Goal: Information Seeking & Learning: Learn about a topic

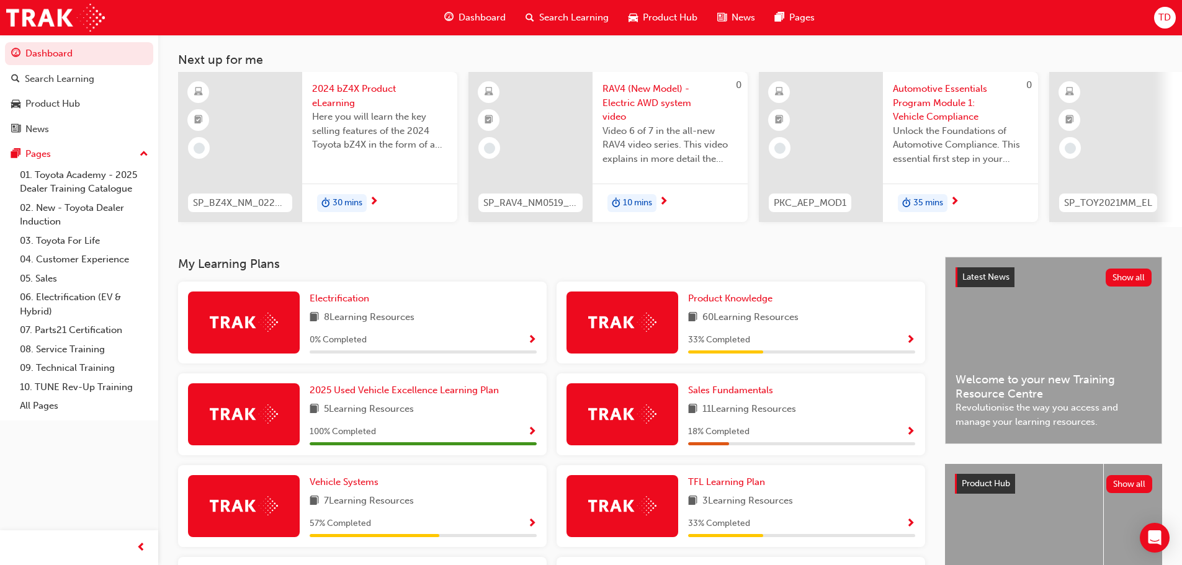
scroll to position [186, 0]
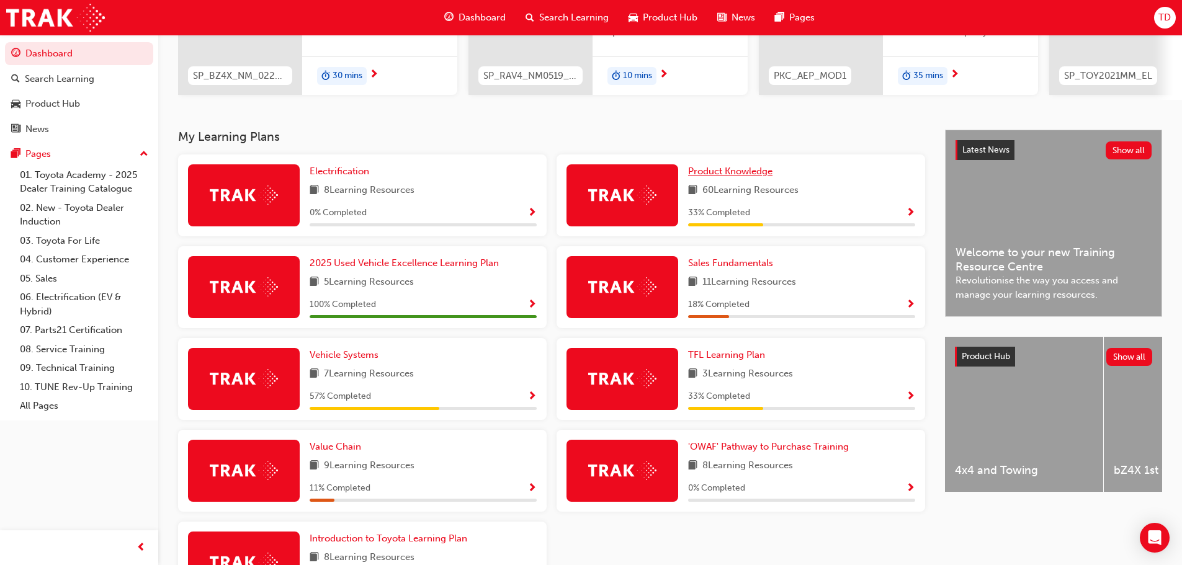
click at [724, 177] on span "Product Knowledge" at bounding box center [730, 171] width 84 height 11
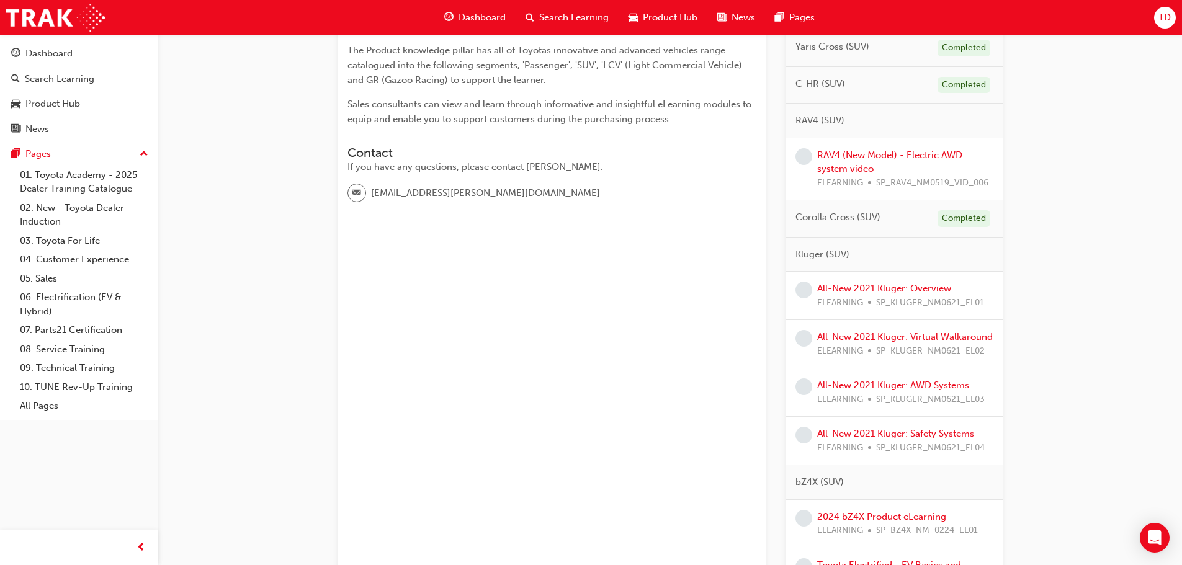
scroll to position [124, 0]
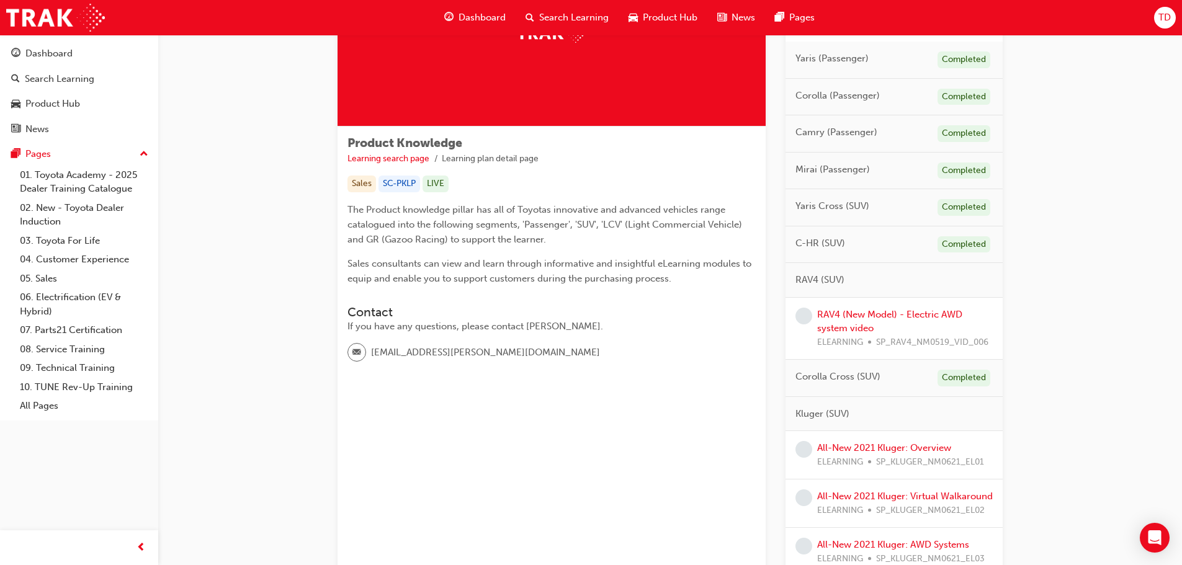
click at [842, 129] on span "Camry (Passenger)" at bounding box center [837, 132] width 82 height 14
click at [45, 74] on div "Search Learning" at bounding box center [60, 79] width 70 height 14
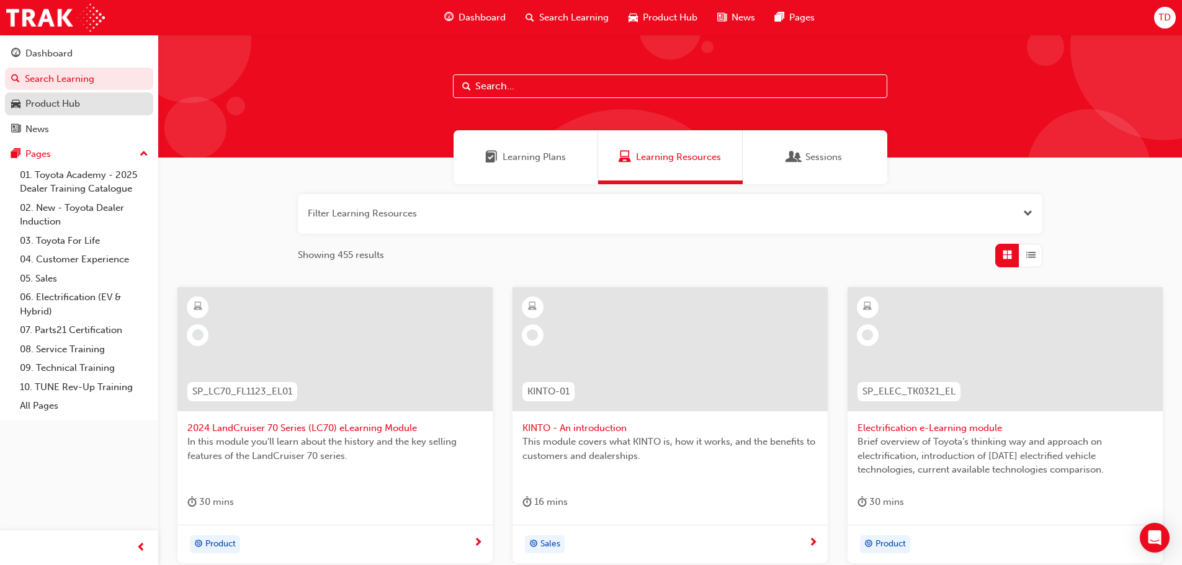
click at [64, 109] on div "Product Hub" at bounding box center [52, 104] width 55 height 14
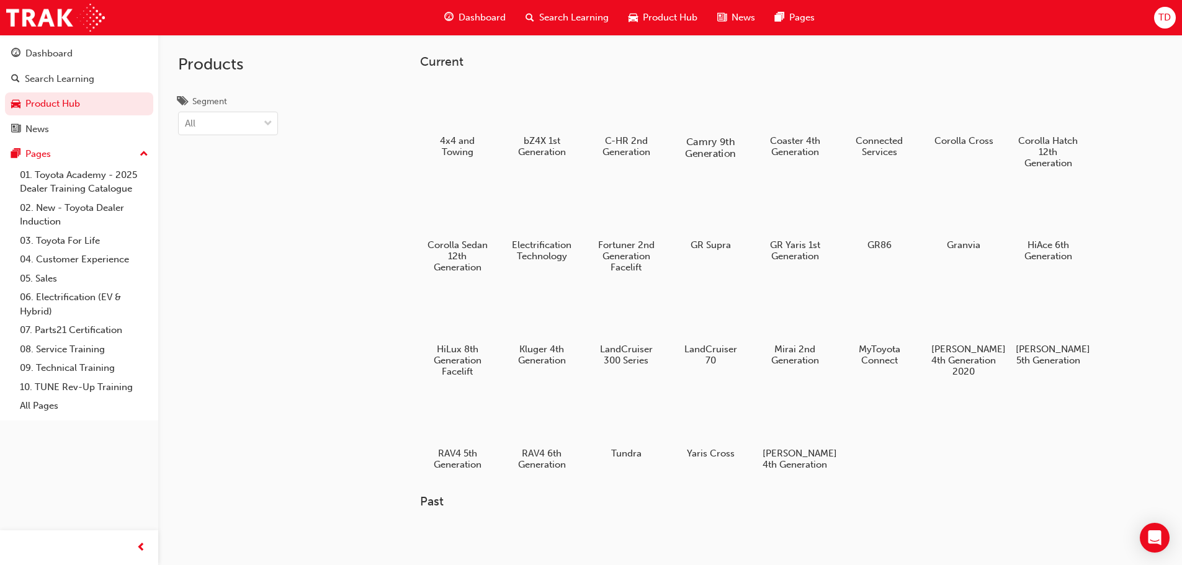
click at [714, 105] on div at bounding box center [710, 105] width 69 height 49
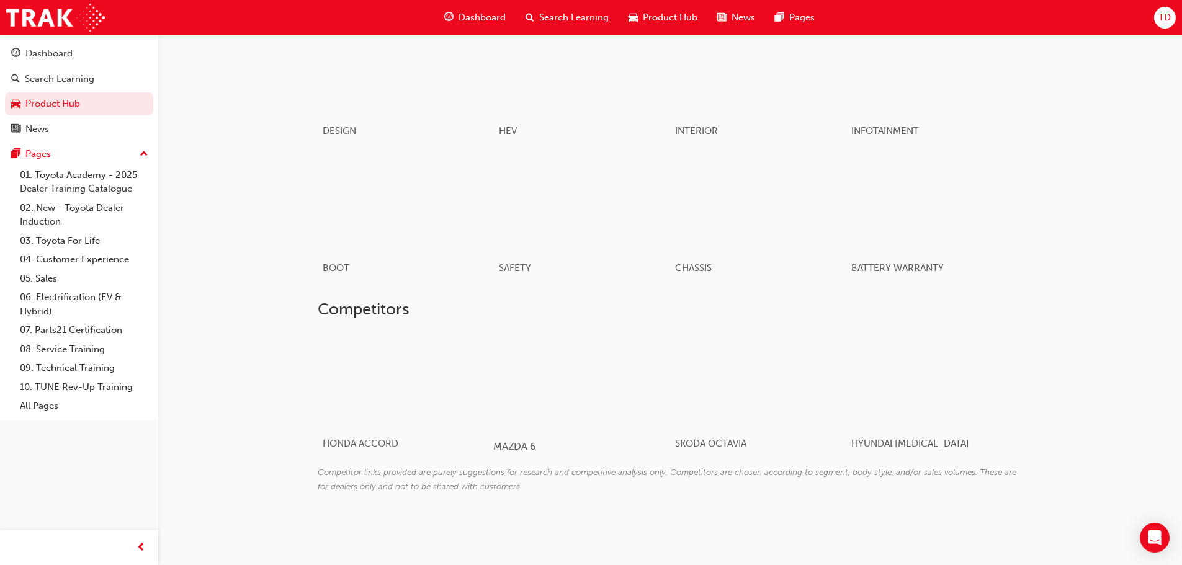
scroll to position [303, 0]
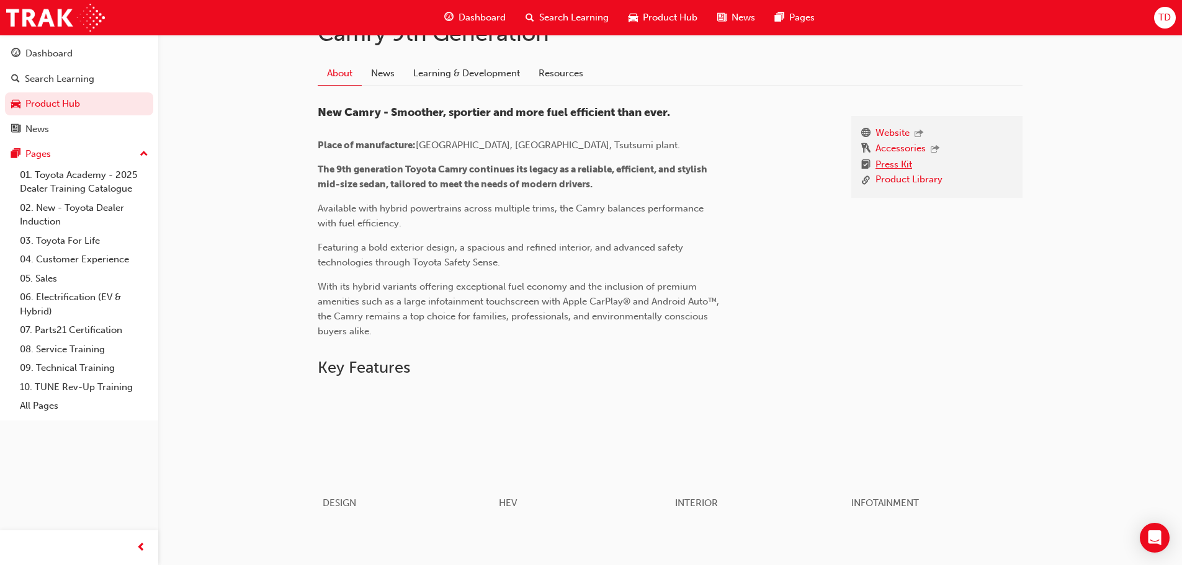
click at [898, 168] on link "Press Kit" at bounding box center [894, 166] width 37 height 16
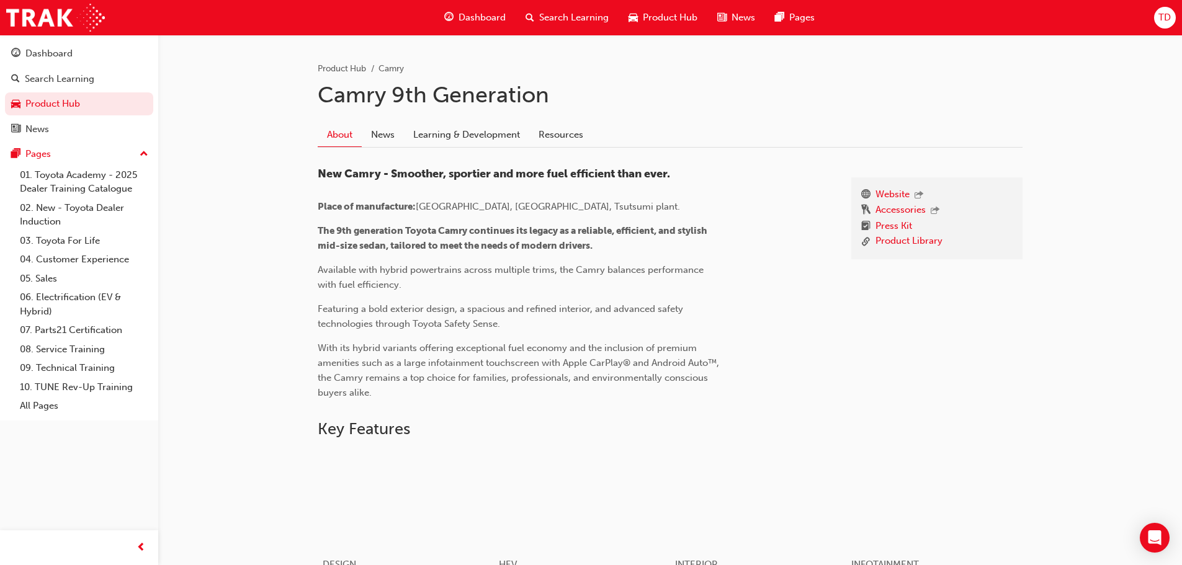
scroll to position [248, 0]
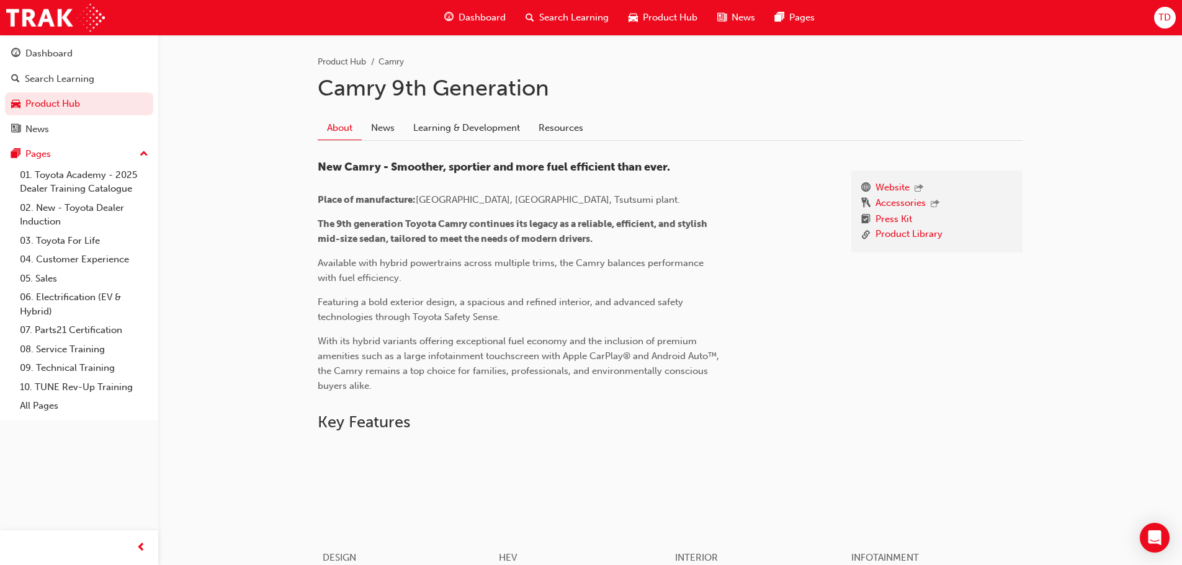
click at [400, 132] on link "News" at bounding box center [383, 128] width 42 height 24
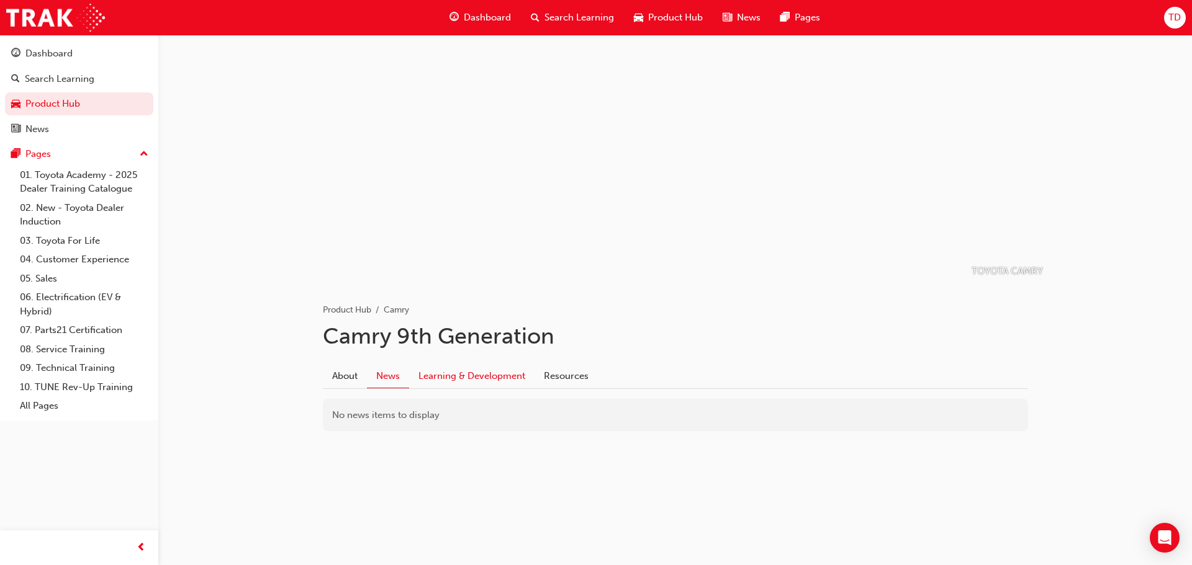
click at [456, 384] on link "Learning & Development" at bounding box center [471, 376] width 125 height 24
click at [558, 373] on link "Resources" at bounding box center [565, 376] width 63 height 24
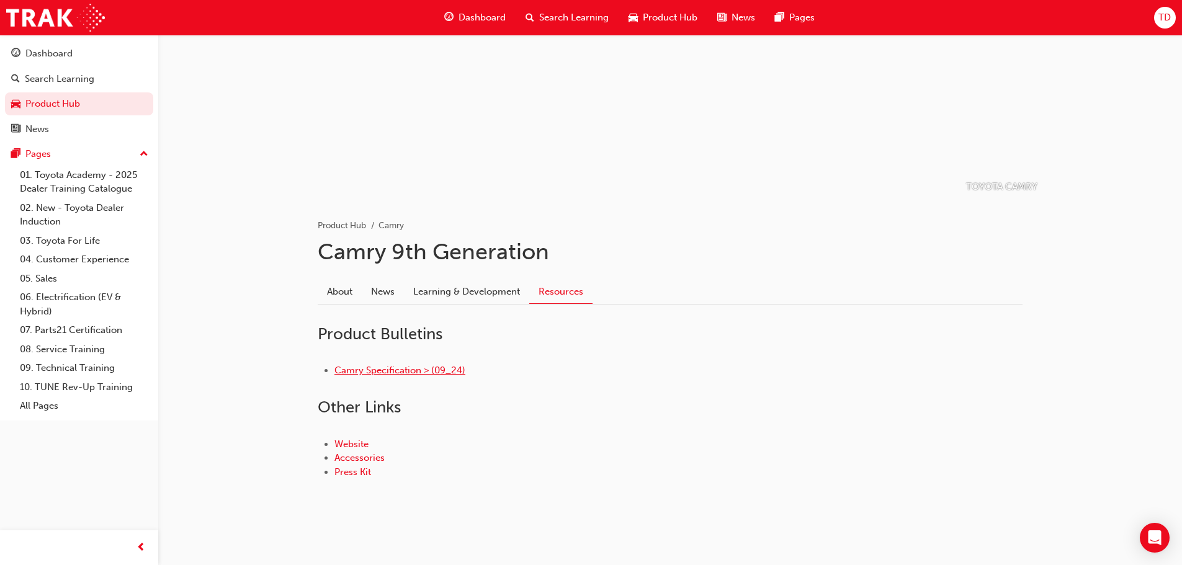
scroll to position [89, 0]
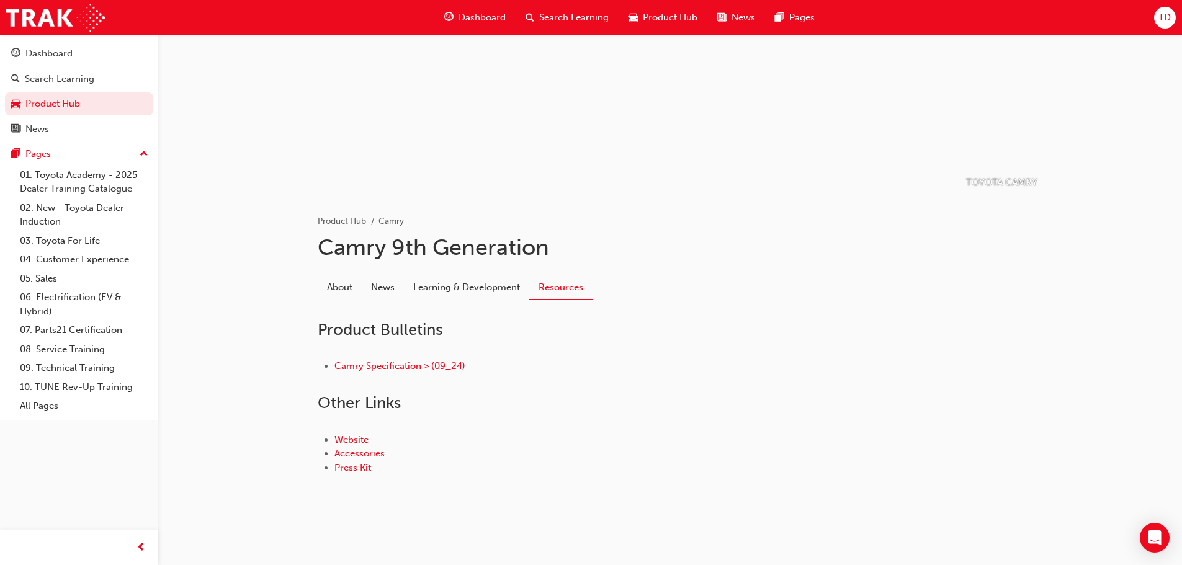
click at [385, 367] on link "Camry Specification > (09_24)" at bounding box center [400, 366] width 131 height 11
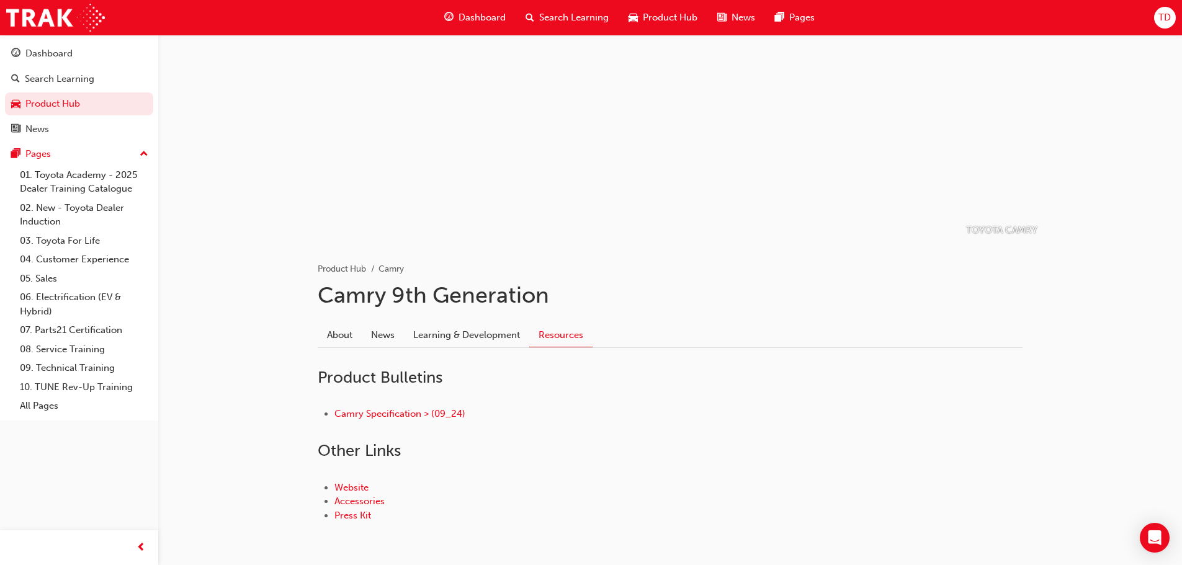
scroll to position [89, 0]
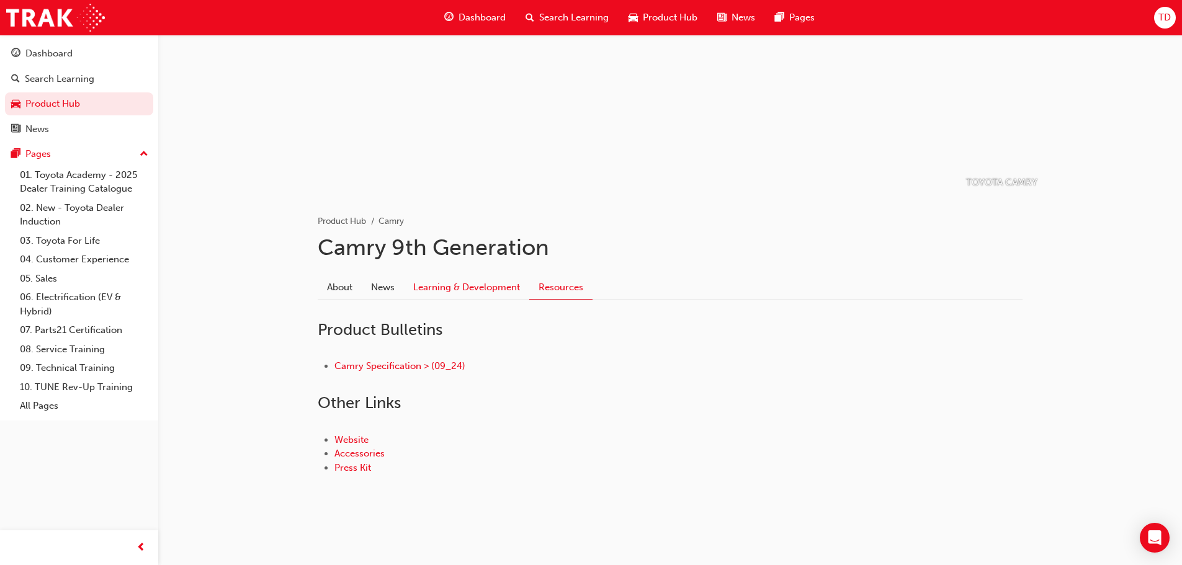
click at [464, 284] on link "Learning & Development" at bounding box center [466, 288] width 125 height 24
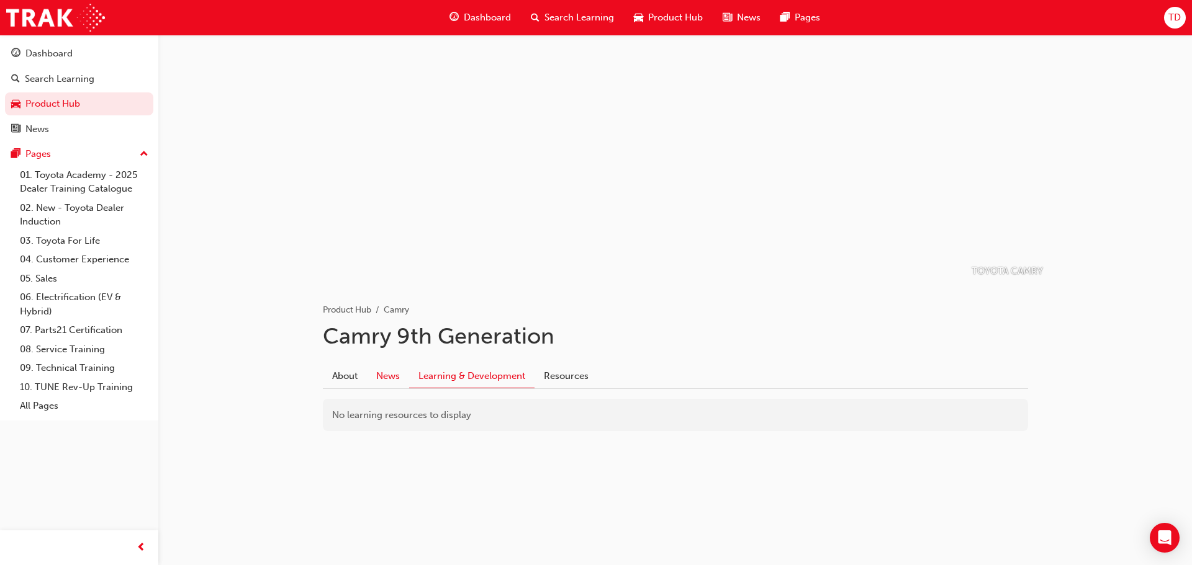
click at [377, 374] on link "News" at bounding box center [388, 376] width 42 height 24
click at [341, 379] on link "About" at bounding box center [345, 376] width 44 height 24
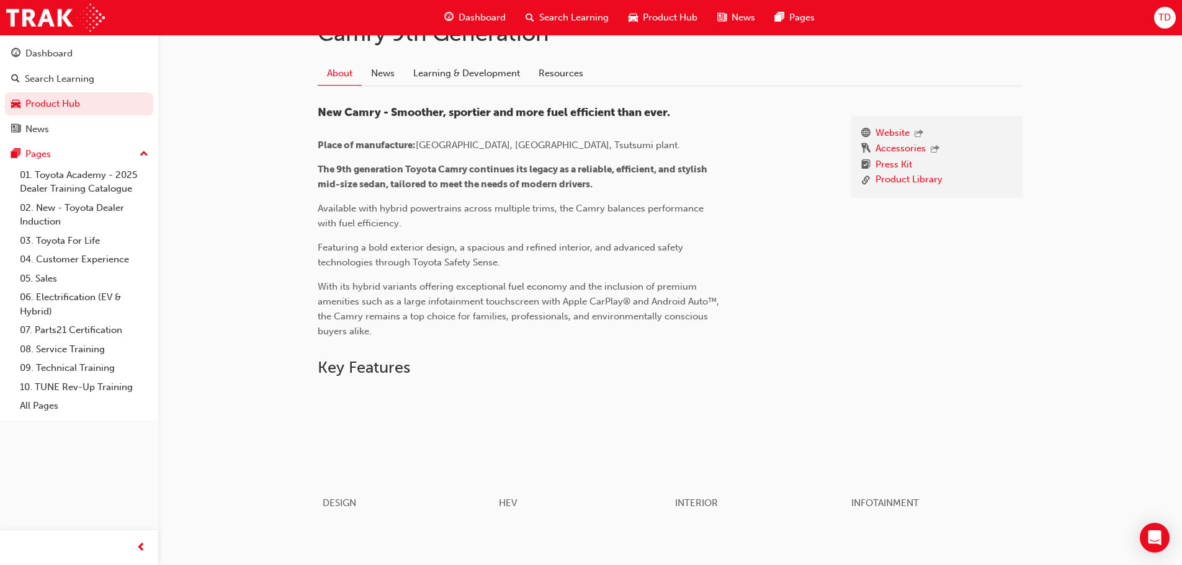
scroll to position [241, 0]
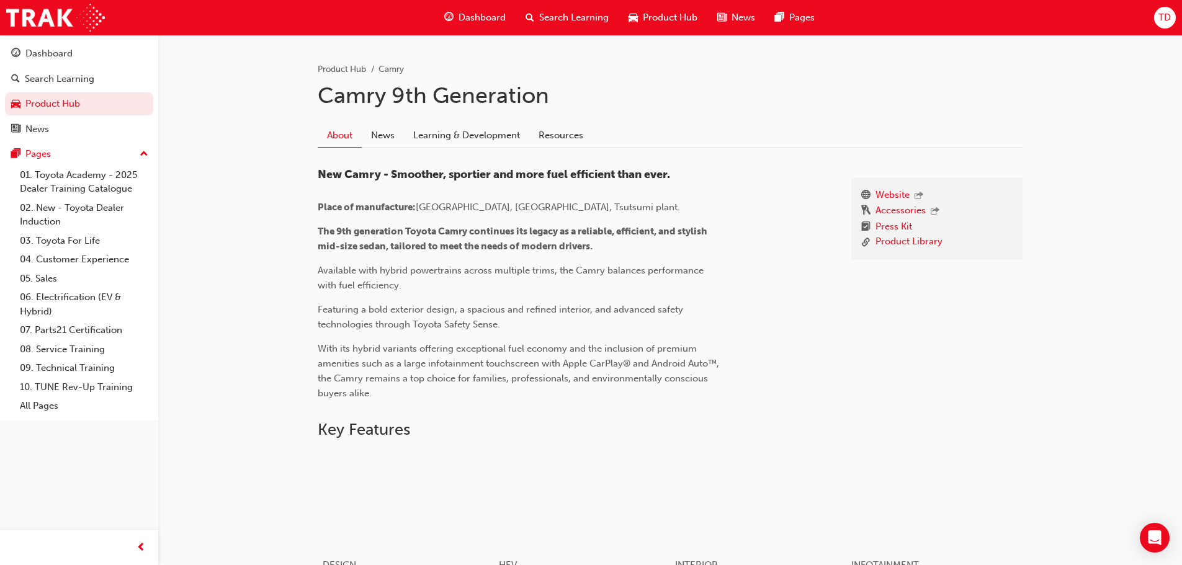
click at [377, 137] on link "News" at bounding box center [383, 136] width 42 height 24
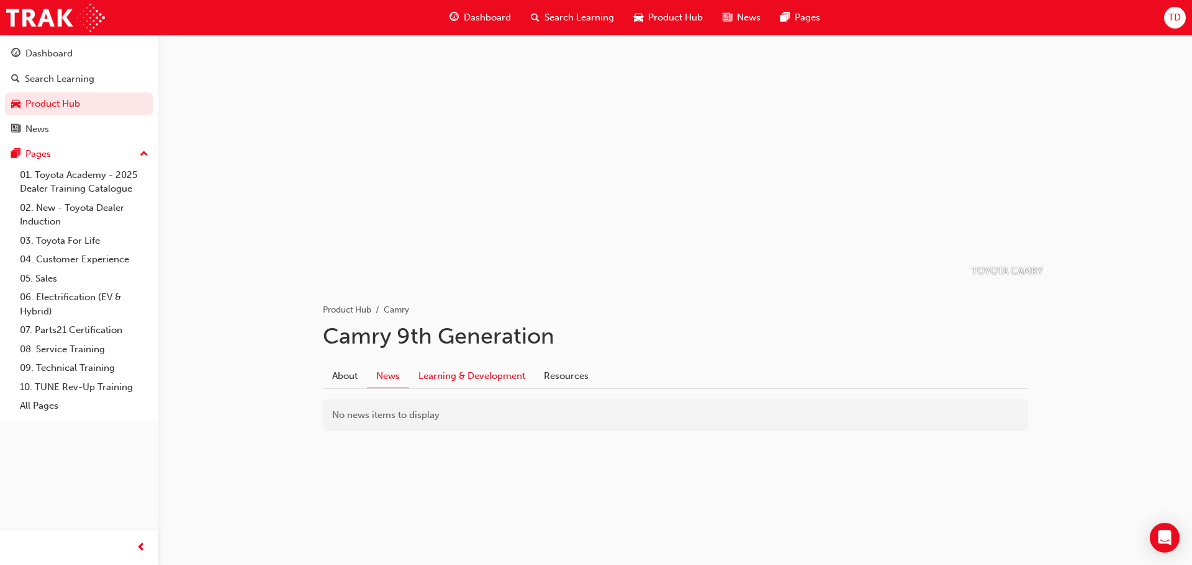
click at [456, 374] on link "Learning & Development" at bounding box center [471, 376] width 125 height 24
click at [549, 374] on link "Resources" at bounding box center [565, 376] width 63 height 24
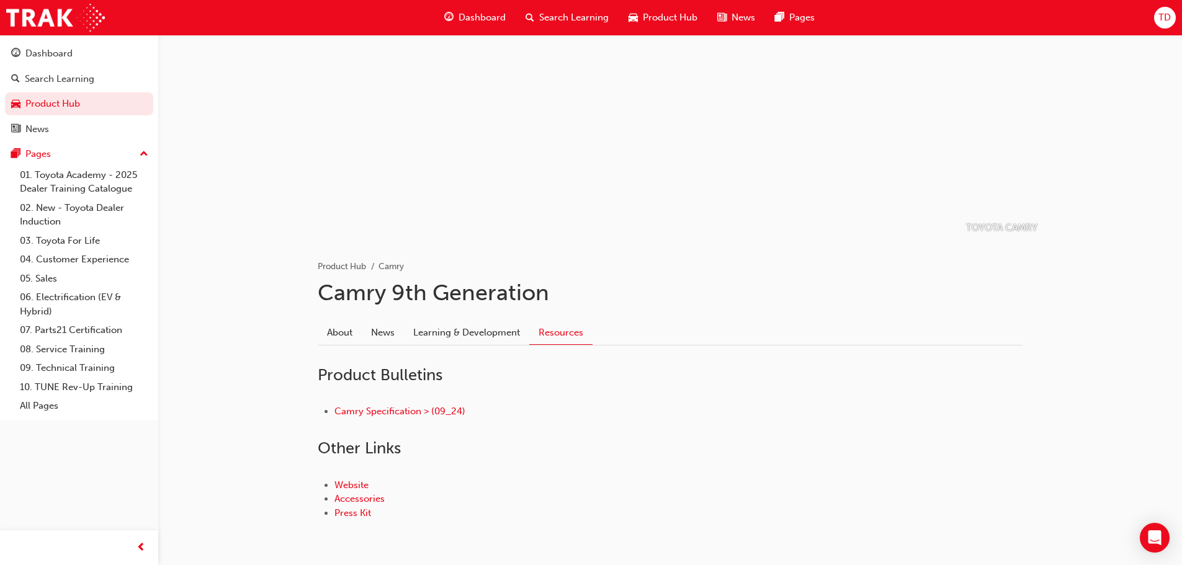
scroll to position [89, 0]
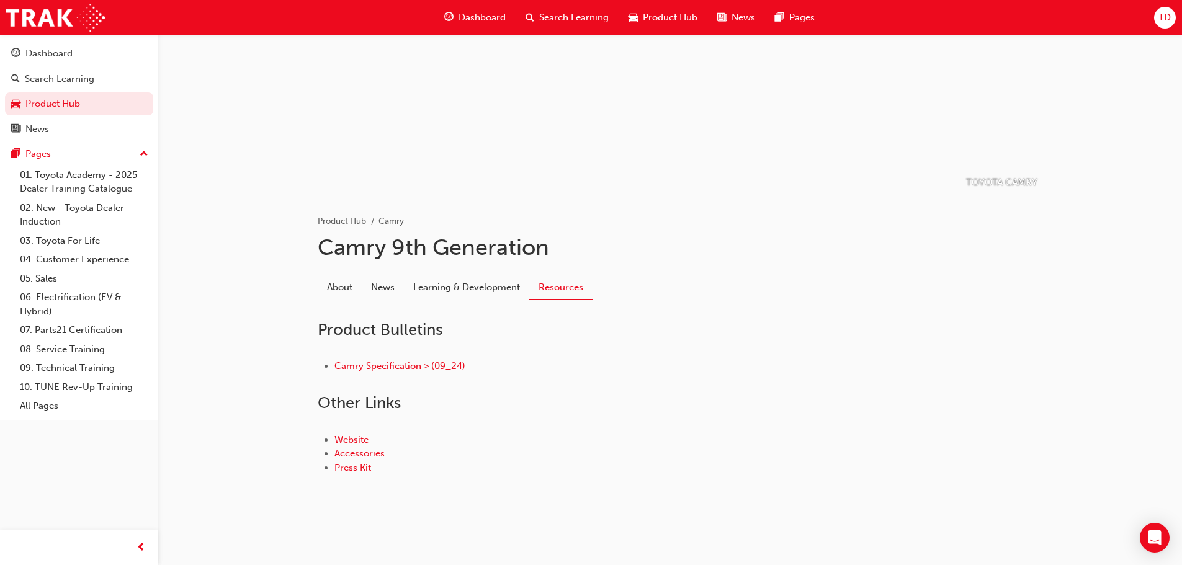
click at [399, 368] on link "Camry Specification > (09_24)" at bounding box center [400, 366] width 131 height 11
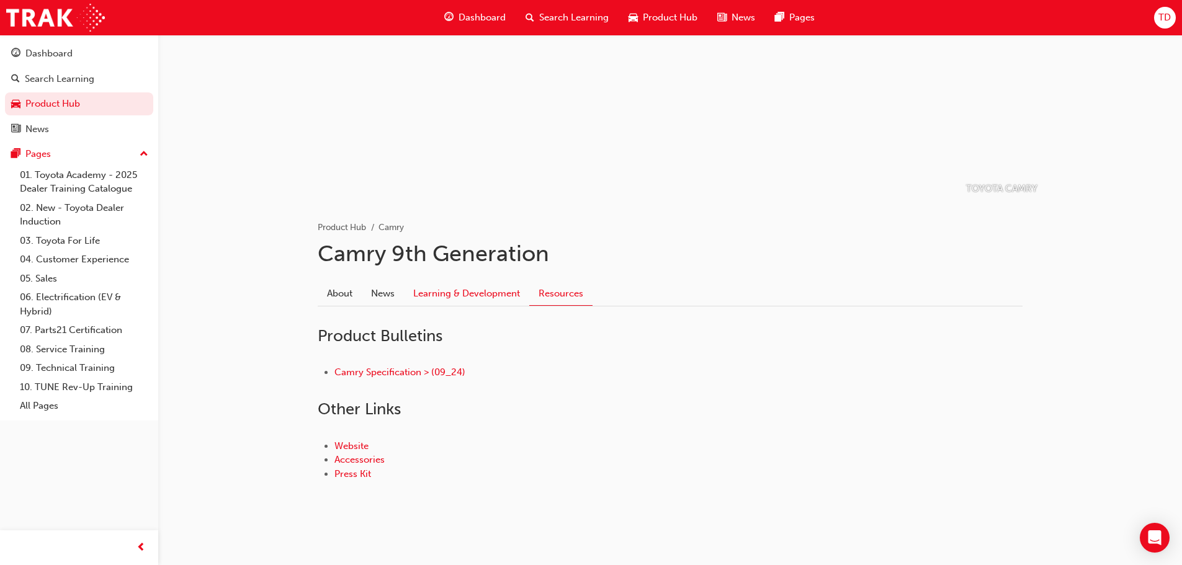
scroll to position [89, 0]
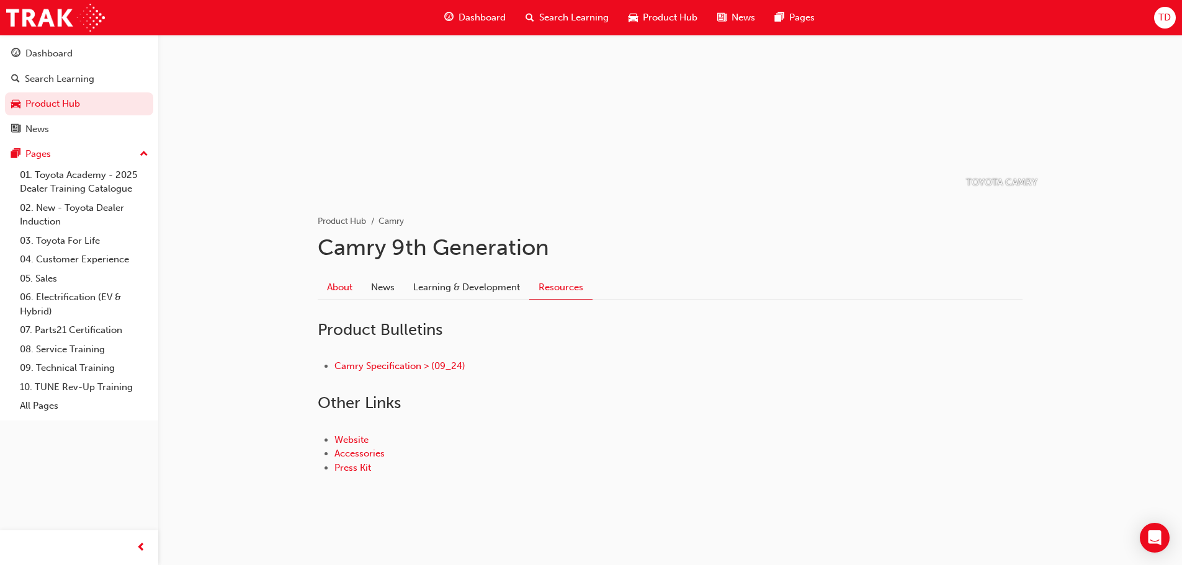
click at [336, 287] on link "About" at bounding box center [340, 288] width 44 height 24
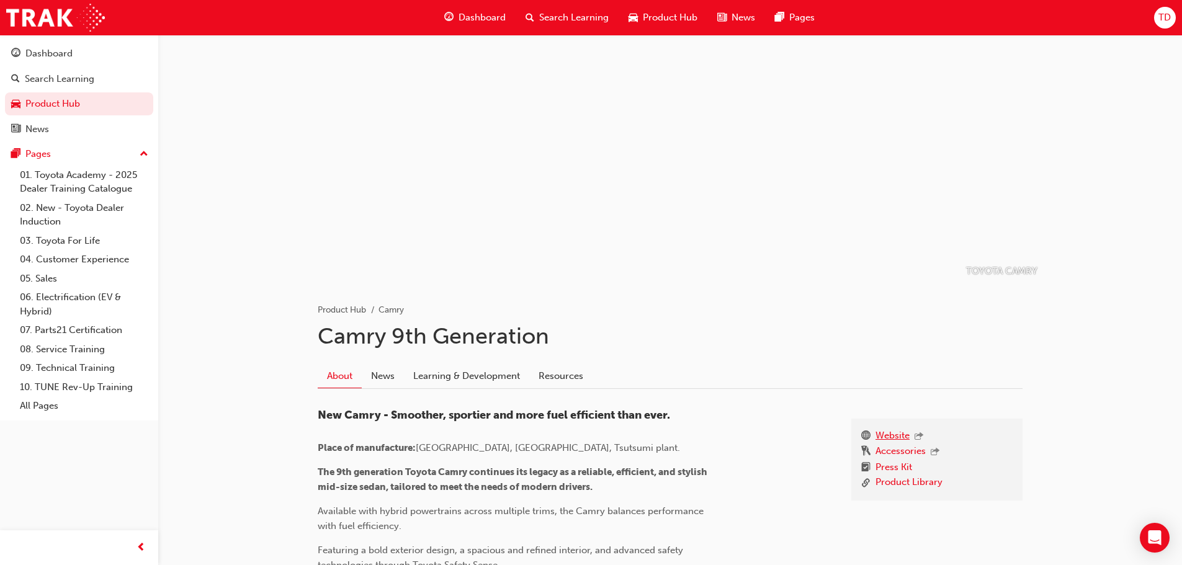
click at [886, 433] on link "Website" at bounding box center [893, 437] width 34 height 16
